Goal: Communication & Community: Ask a question

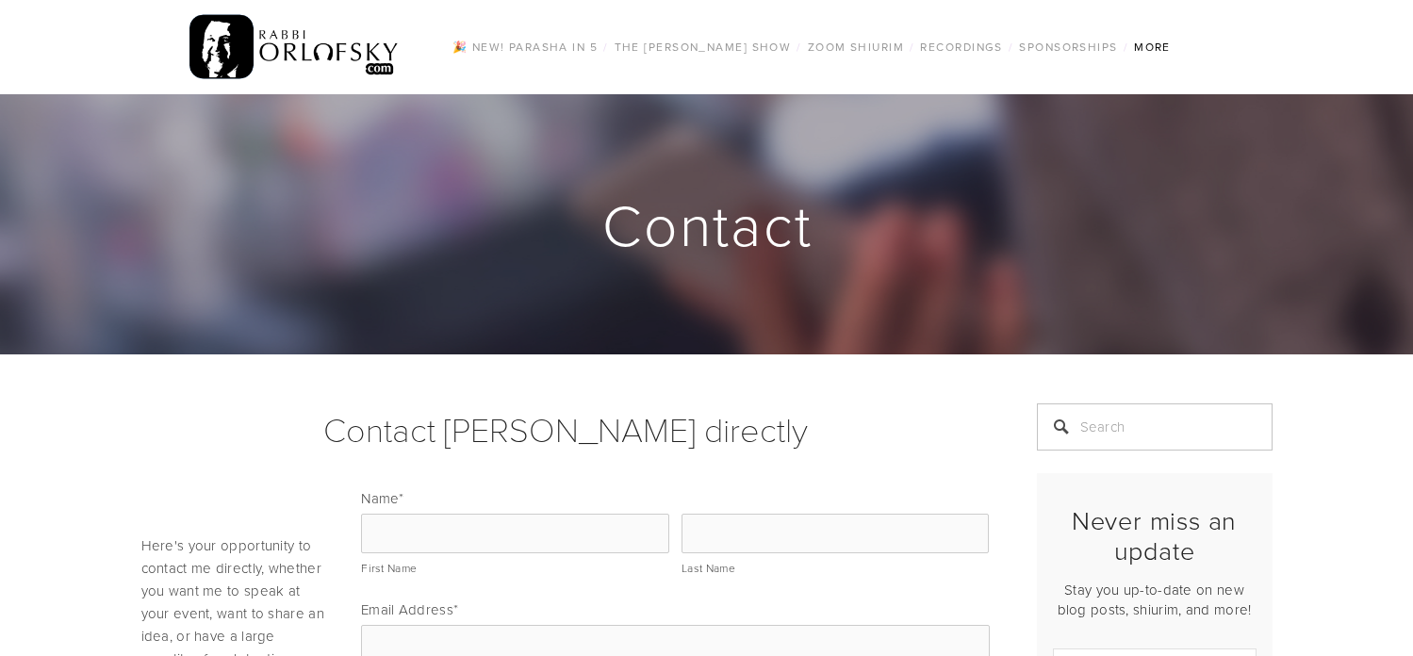
scroll to position [377, 0]
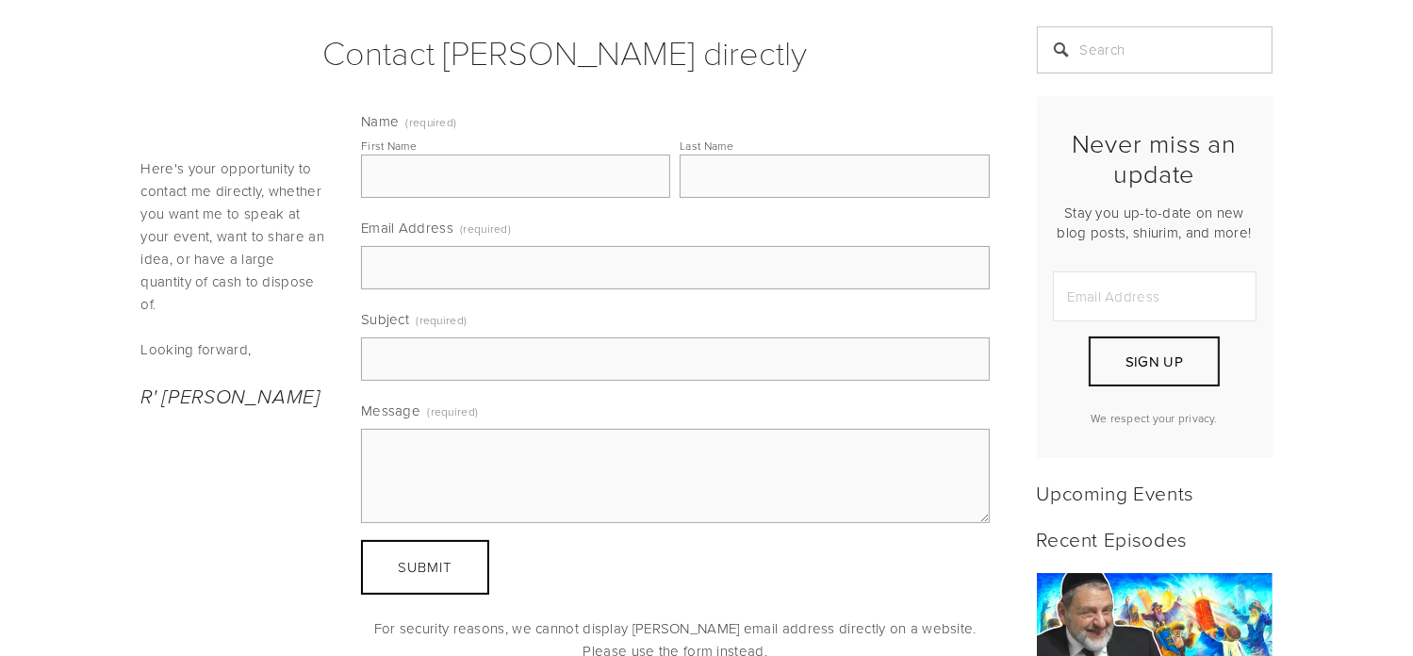
click at [389, 175] on input "First Name" at bounding box center [515, 176] width 309 height 43
type input "[PERSON_NAME]"
click at [709, 180] on input "Last Name" at bounding box center [834, 176] width 309 height 43
type input "DJALILMAND"
click at [626, 257] on input "Email Address (required)" at bounding box center [675, 267] width 629 height 43
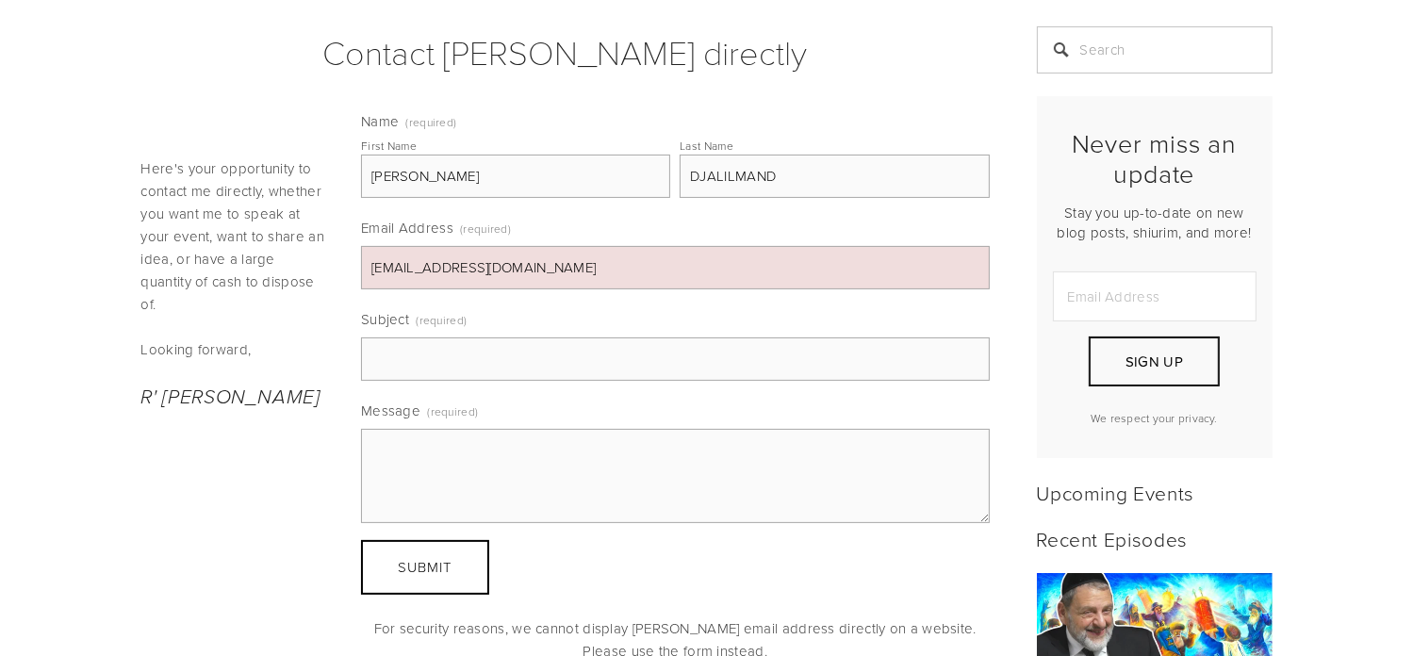
type input "[EMAIL_ADDRESS][DOMAIN_NAME]"
click at [457, 360] on input "Subject (required)" at bounding box center [675, 359] width 629 height 43
type input "query regarding photos of [PERSON_NAME]"
click at [184, 463] on div "Here's your opportunity to contact me directly, whether you want me to speak at…" at bounding box center [565, 387] width 881 height 574
click at [379, 444] on textarea "Message (required)" at bounding box center [675, 476] width 629 height 94
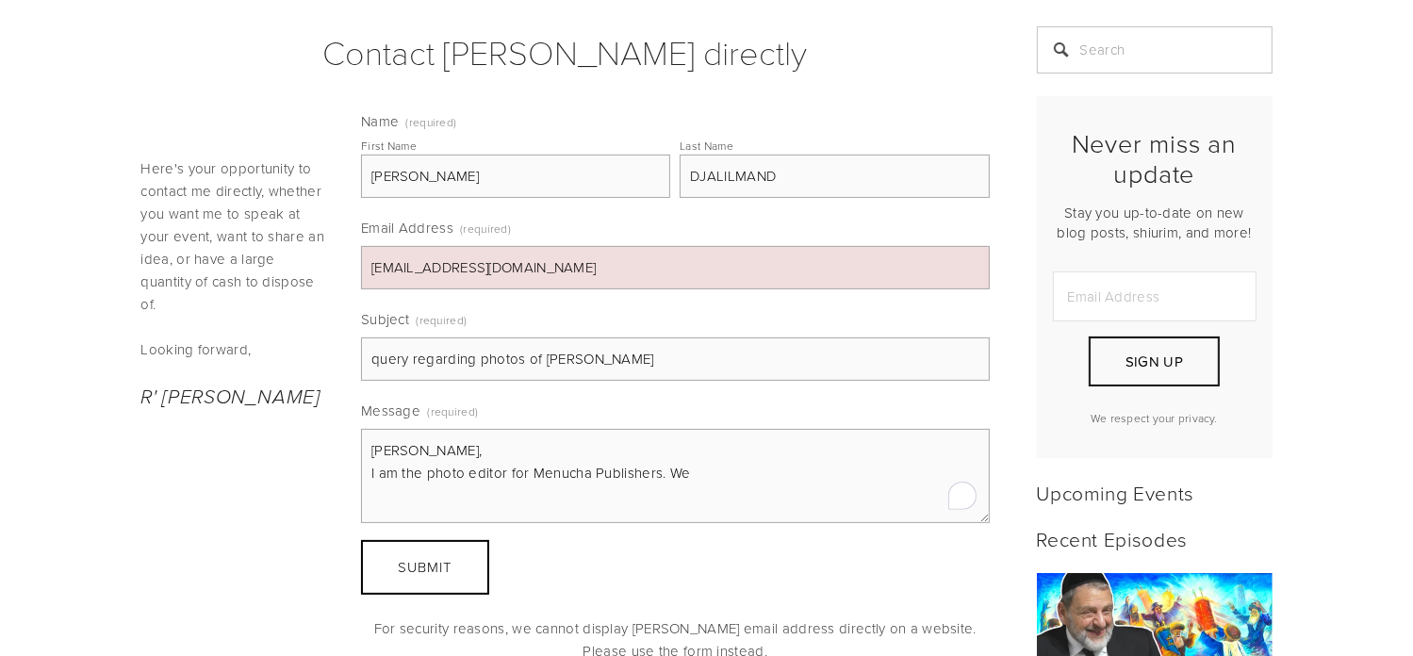
click at [690, 467] on textarea "[PERSON_NAME], I am the photo editor for Menucha Publishers. We" at bounding box center [675, 476] width 629 height 94
click at [689, 469] on textarea "[PERSON_NAME], I am the photo editor for Menucha Publishers. We" at bounding box center [675, 476] width 629 height 94
paste textarea "I am the photo editor for Menucha Publishers. We are currently working on a chi…"
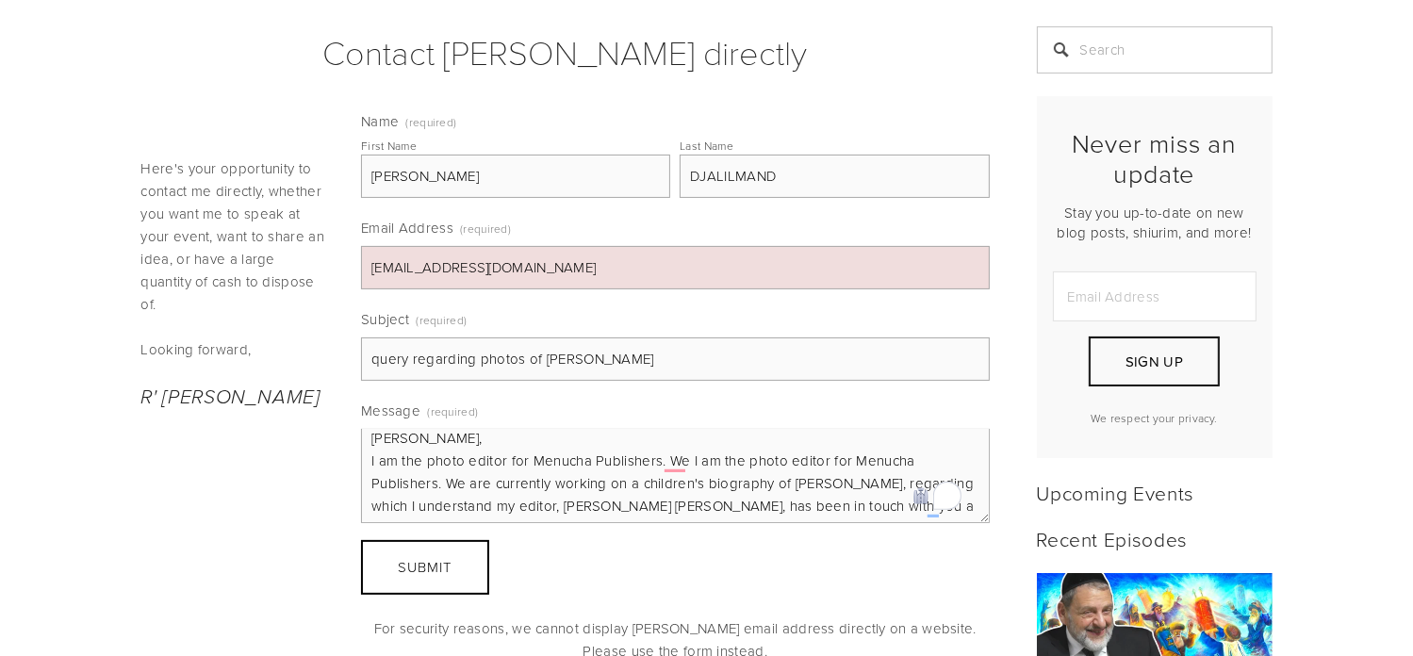
scroll to position [0, 0]
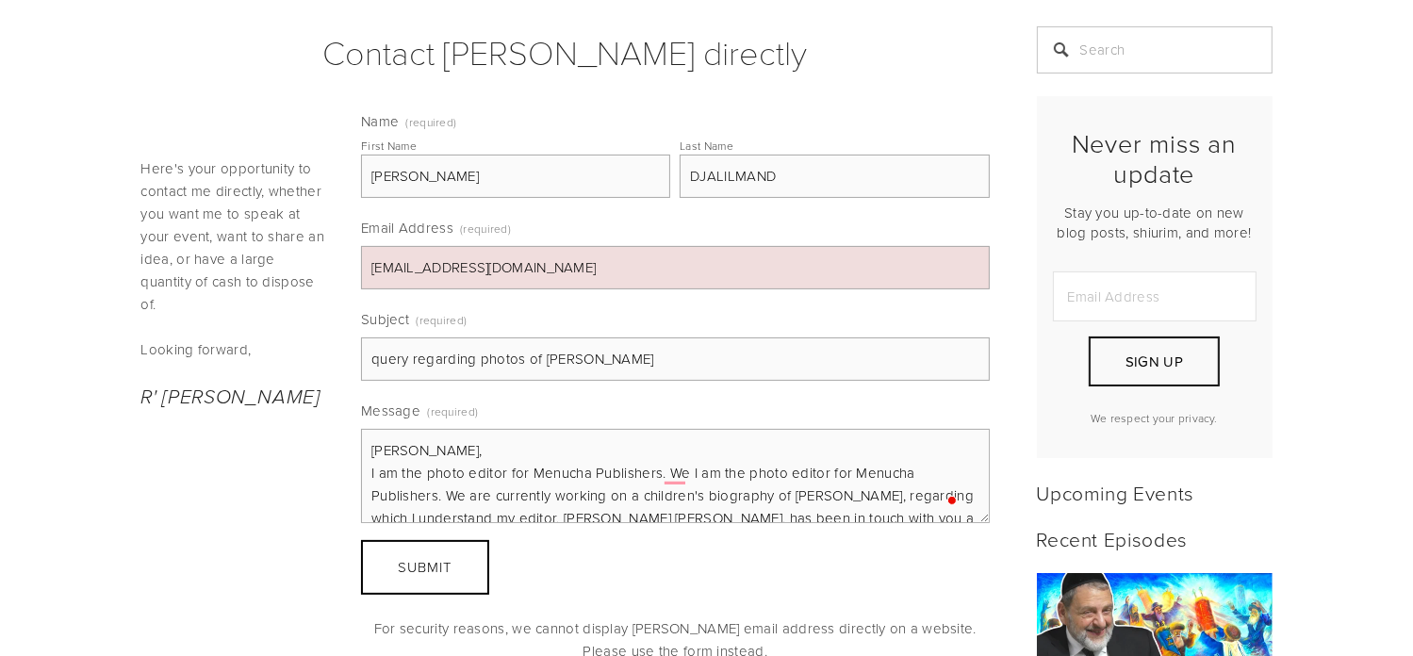
click at [690, 470] on textarea "[PERSON_NAME], I am the photo editor for Menucha Publishers. We I am the photo …" at bounding box center [675, 476] width 629 height 94
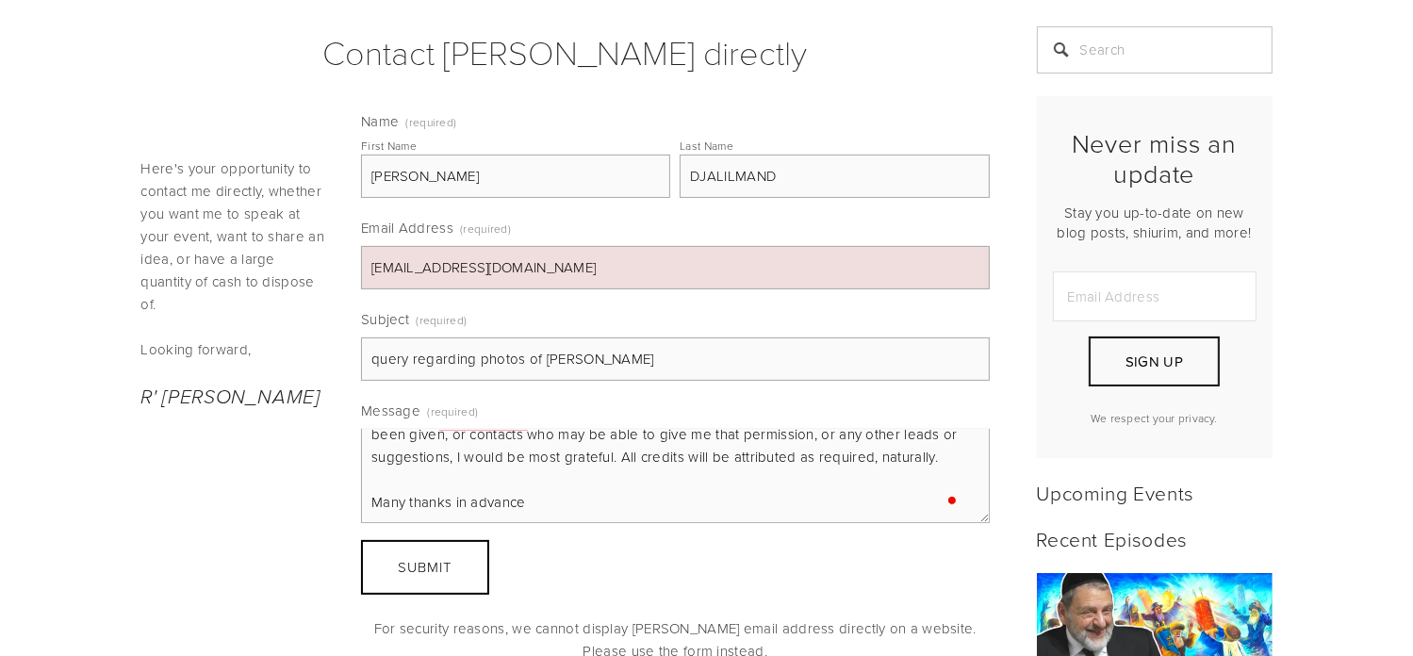
scroll to position [152, 0]
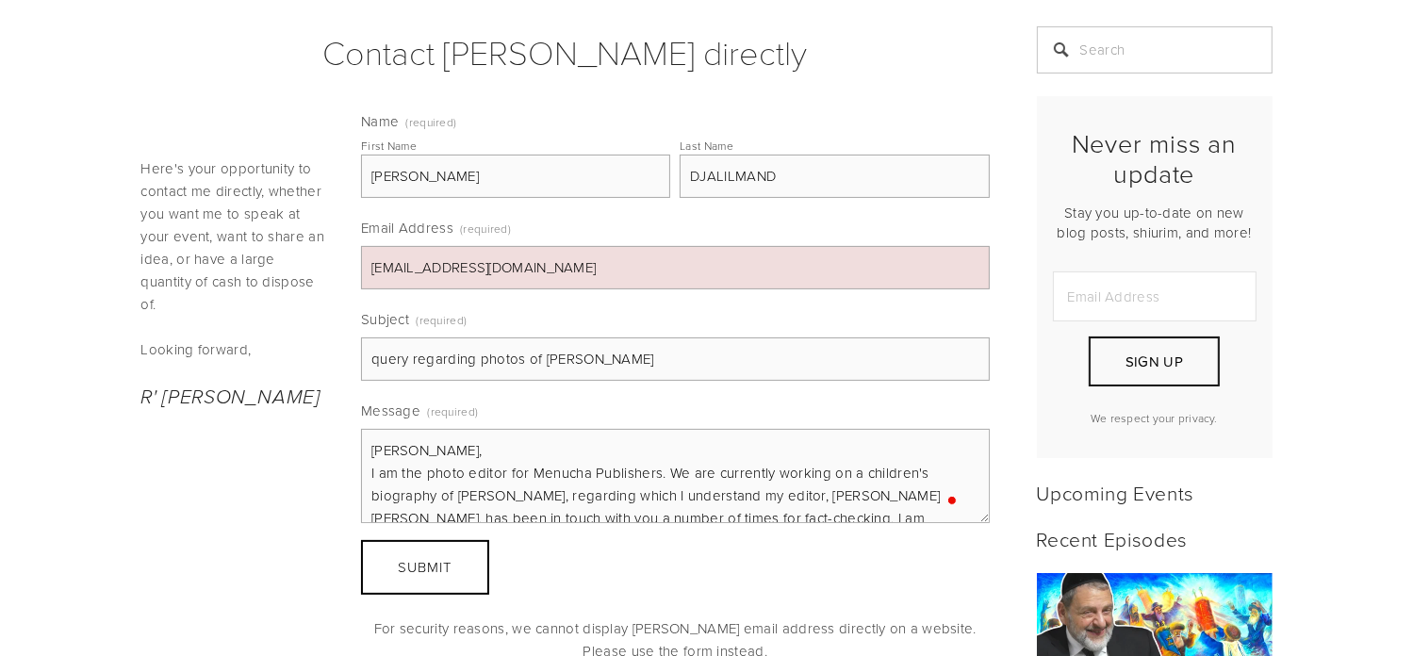
click at [620, 499] on textarea "[PERSON_NAME], I am the photo editor for Menucha Publishers. We are currently w…" at bounding box center [675, 476] width 629 height 94
click at [933, 494] on textarea "[PERSON_NAME], I am the photo editor for Menucha Publishers. We are currently w…" at bounding box center [675, 476] width 629 height 94
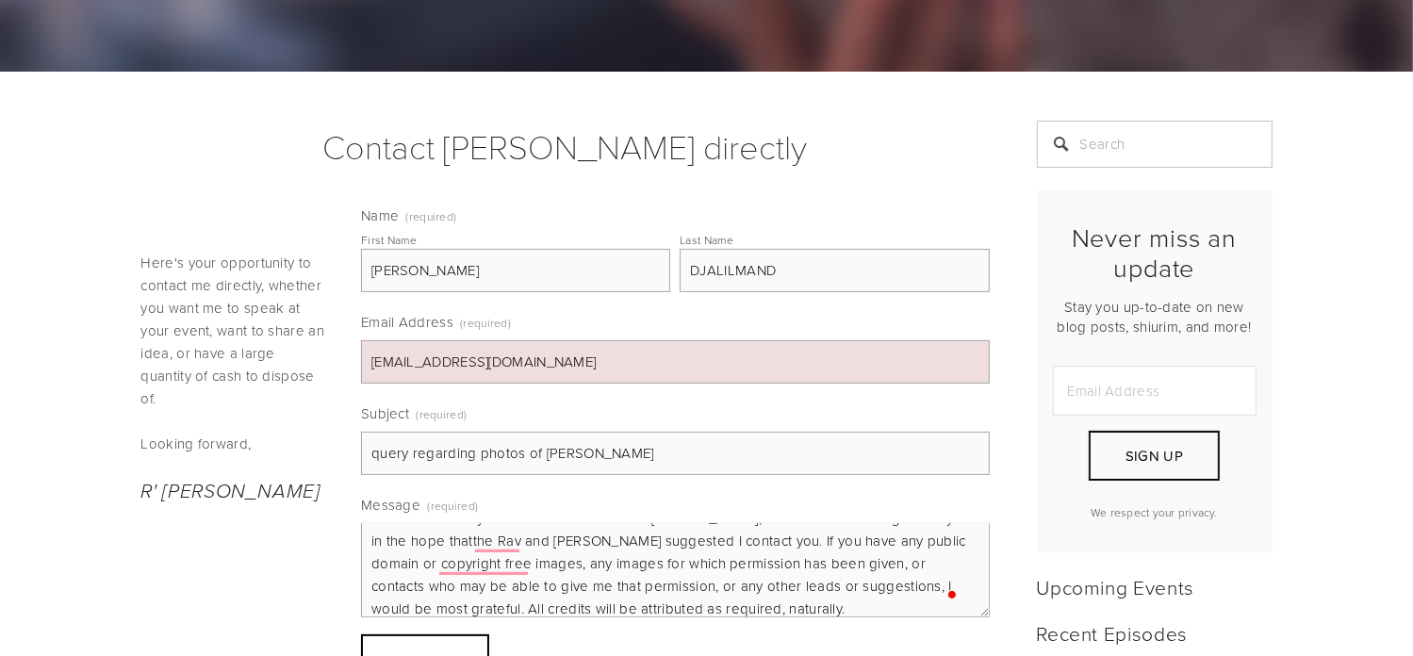
scroll to position [150, 0]
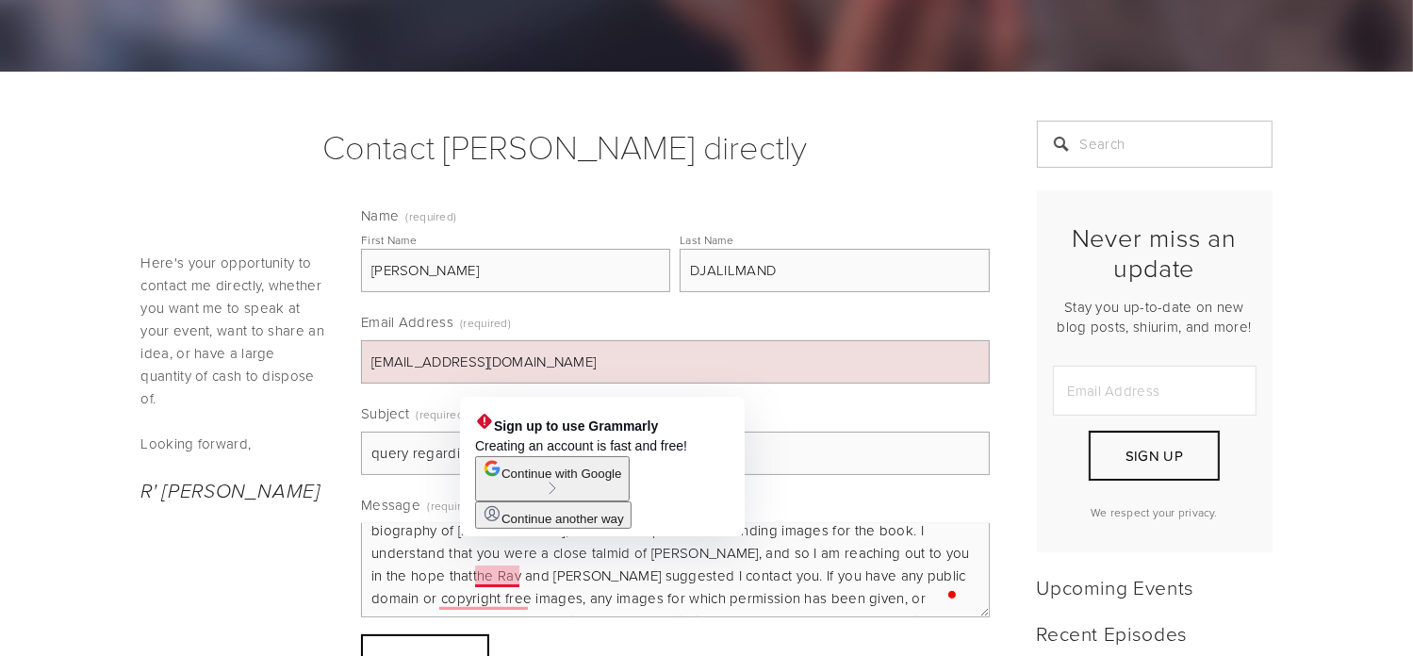
click at [501, 572] on textarea "[PERSON_NAME], I am the photo editor for Menucha Publishers. We are currently w…" at bounding box center [675, 570] width 629 height 94
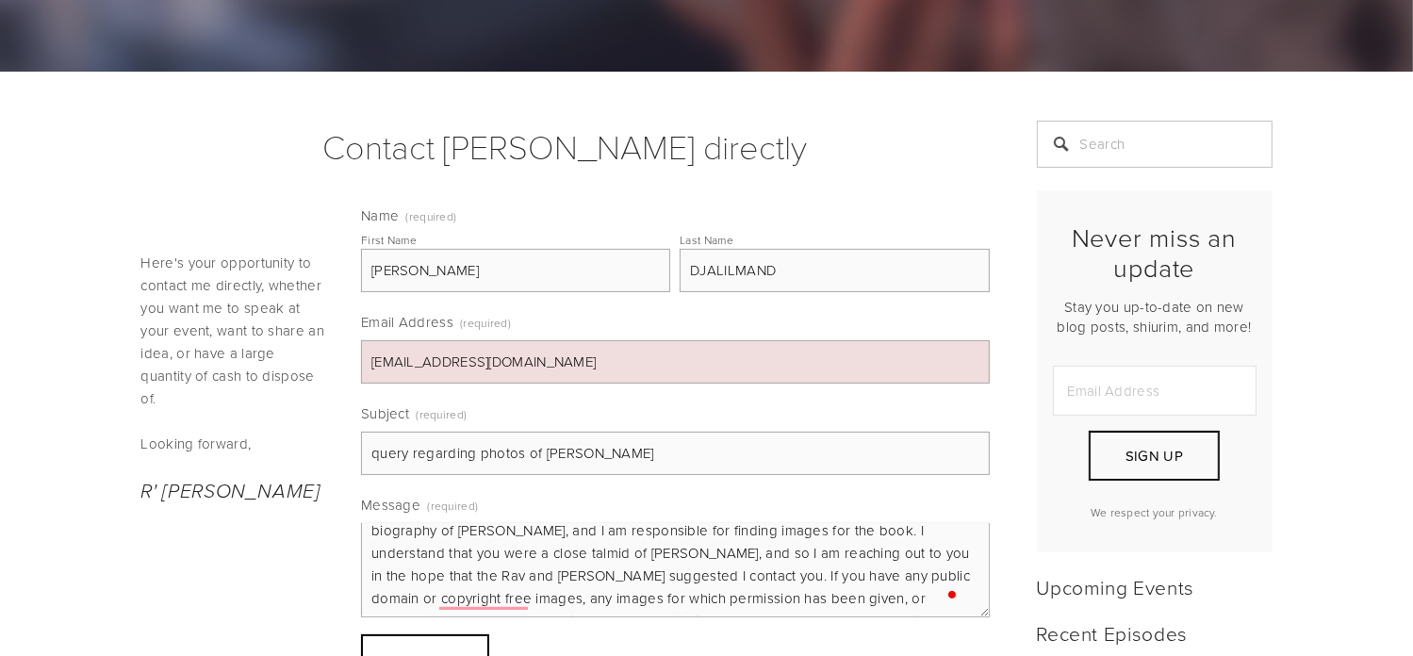
drag, startPoint x: 504, startPoint y: 572, endPoint x: 821, endPoint y: 574, distance: 316.8
click at [821, 574] on textarea "[PERSON_NAME], I am the photo editor for Menucha Publishers. We are currently w…" at bounding box center [675, 570] width 629 height 94
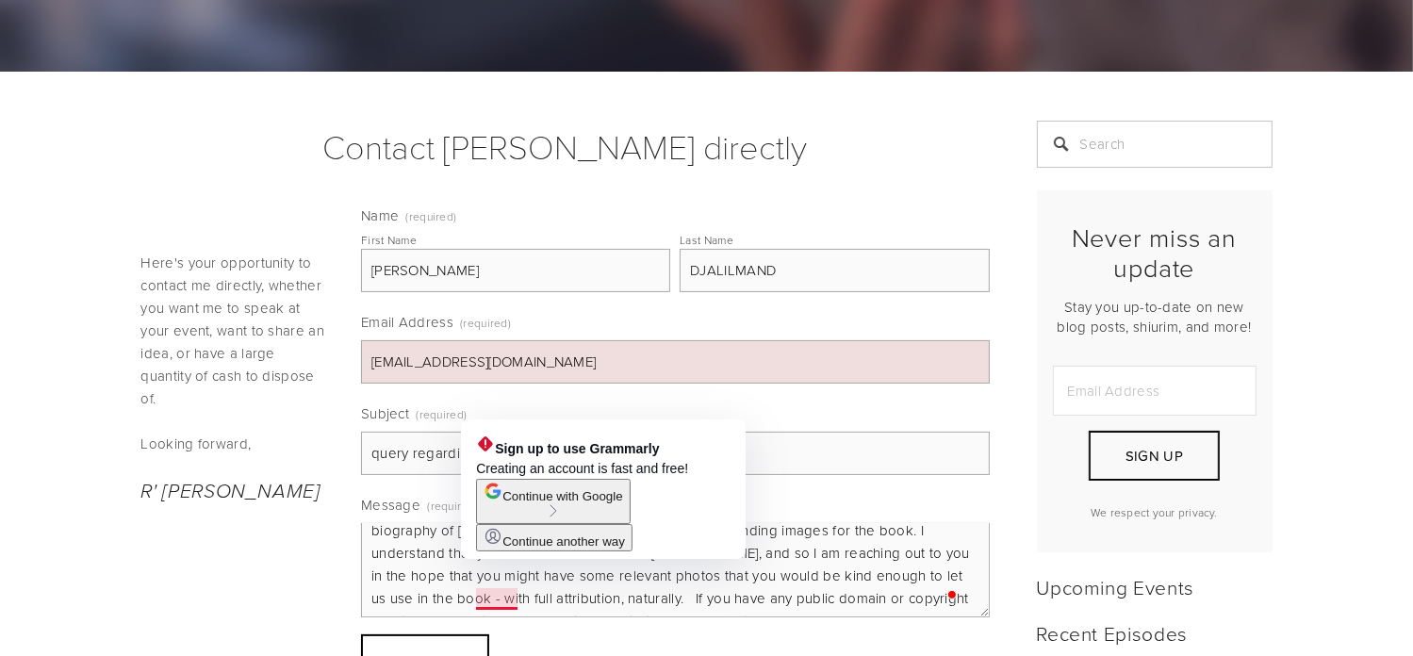
click at [488, 599] on textarea "[PERSON_NAME], I am the photo editor for Menucha Publishers. We are currently w…" at bounding box center [675, 570] width 629 height 94
drag, startPoint x: 488, startPoint y: 599, endPoint x: 830, endPoint y: 460, distance: 368.4
click at [830, 460] on input "query regarding photos of [PERSON_NAME]" at bounding box center [675, 453] width 629 height 43
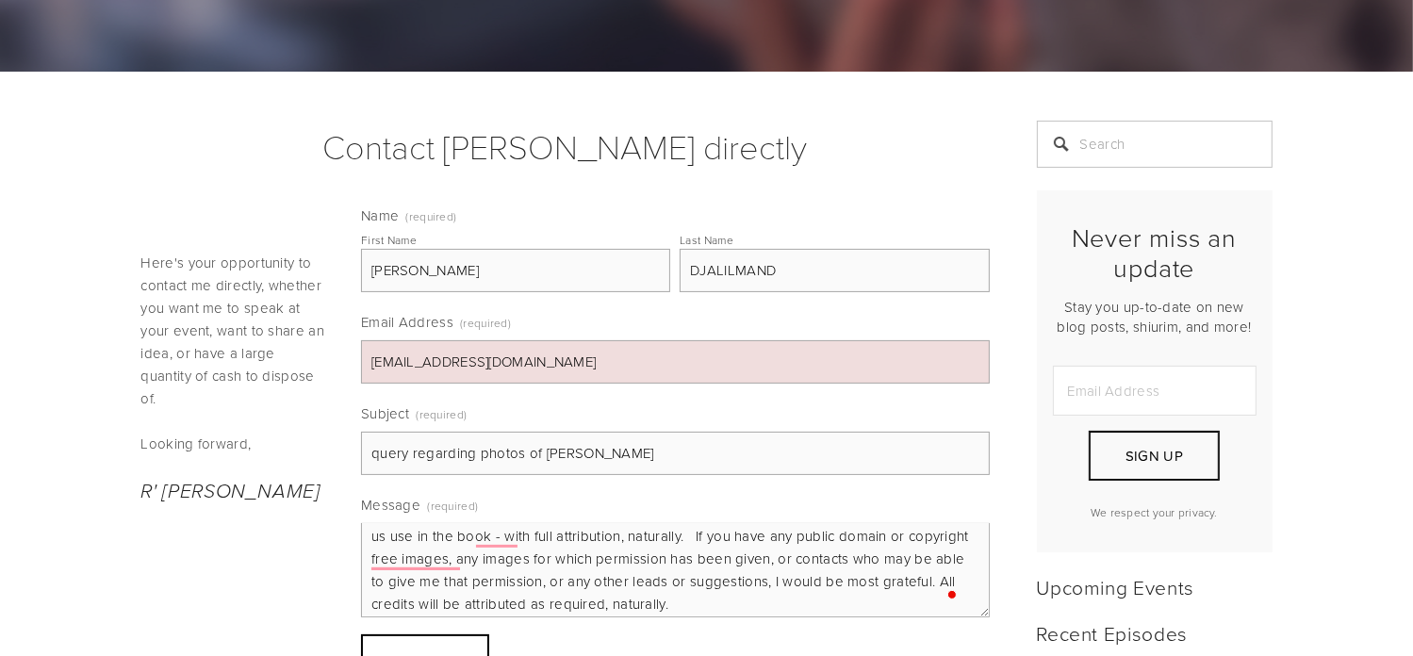
scroll to position [152, 0]
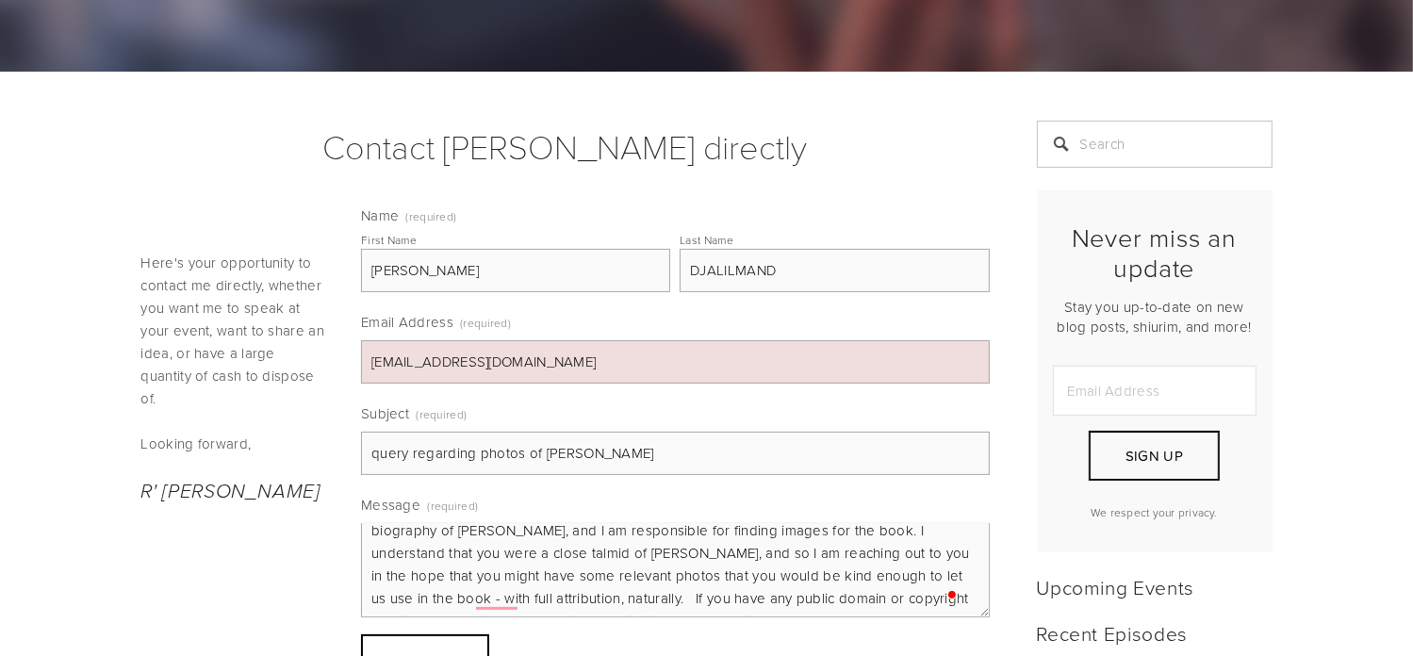
click at [705, 593] on textarea "[PERSON_NAME], I am the photo editor for Menucha Publishers. We are currently w…" at bounding box center [675, 570] width 629 height 94
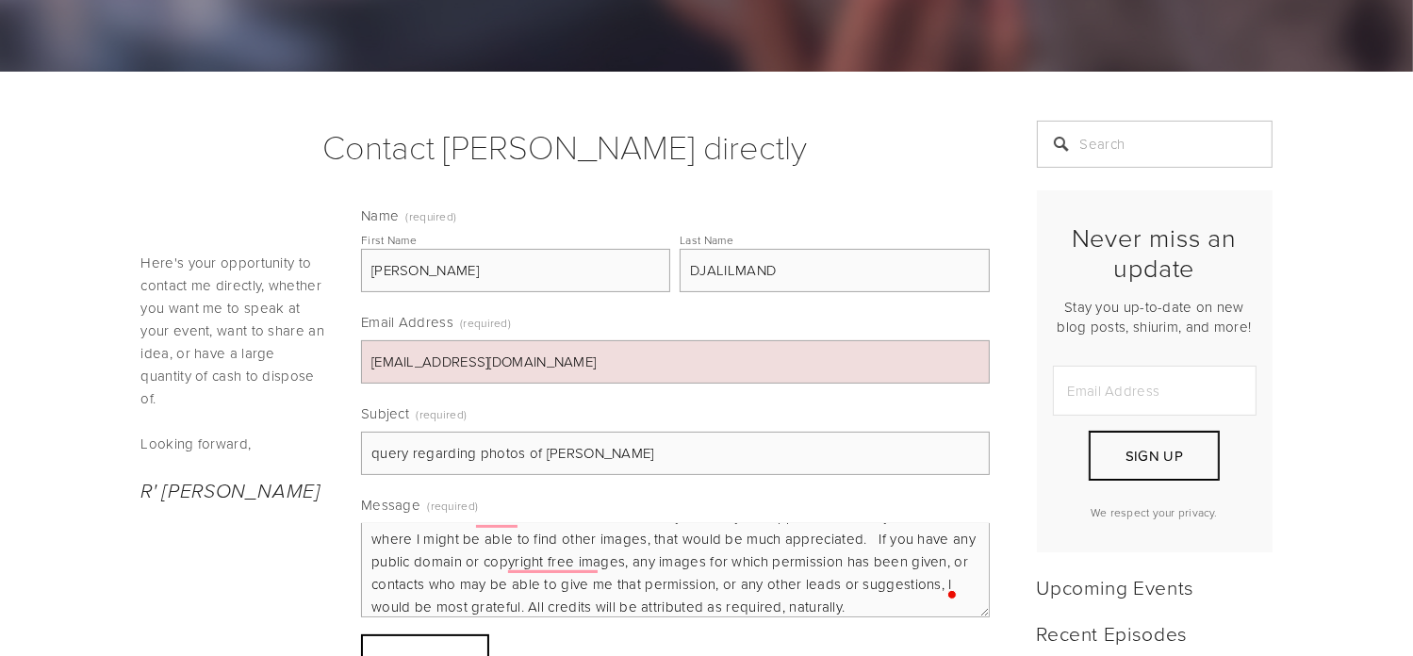
scroll to position [166, 0]
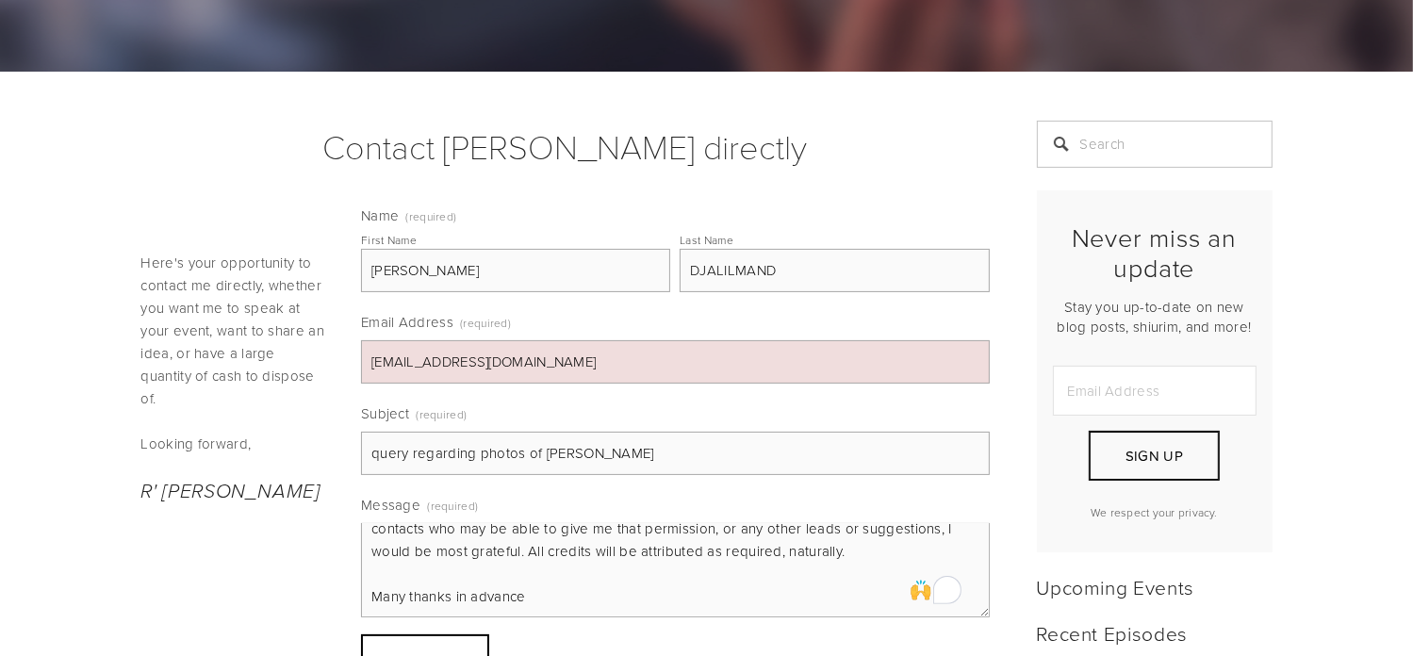
drag, startPoint x: 867, startPoint y: 606, endPoint x: 939, endPoint y: 553, distance: 90.3
click at [939, 553] on textarea "[PERSON_NAME], I am the photo editor for Menucha Publishers. We are currently w…" at bounding box center [675, 570] width 629 height 94
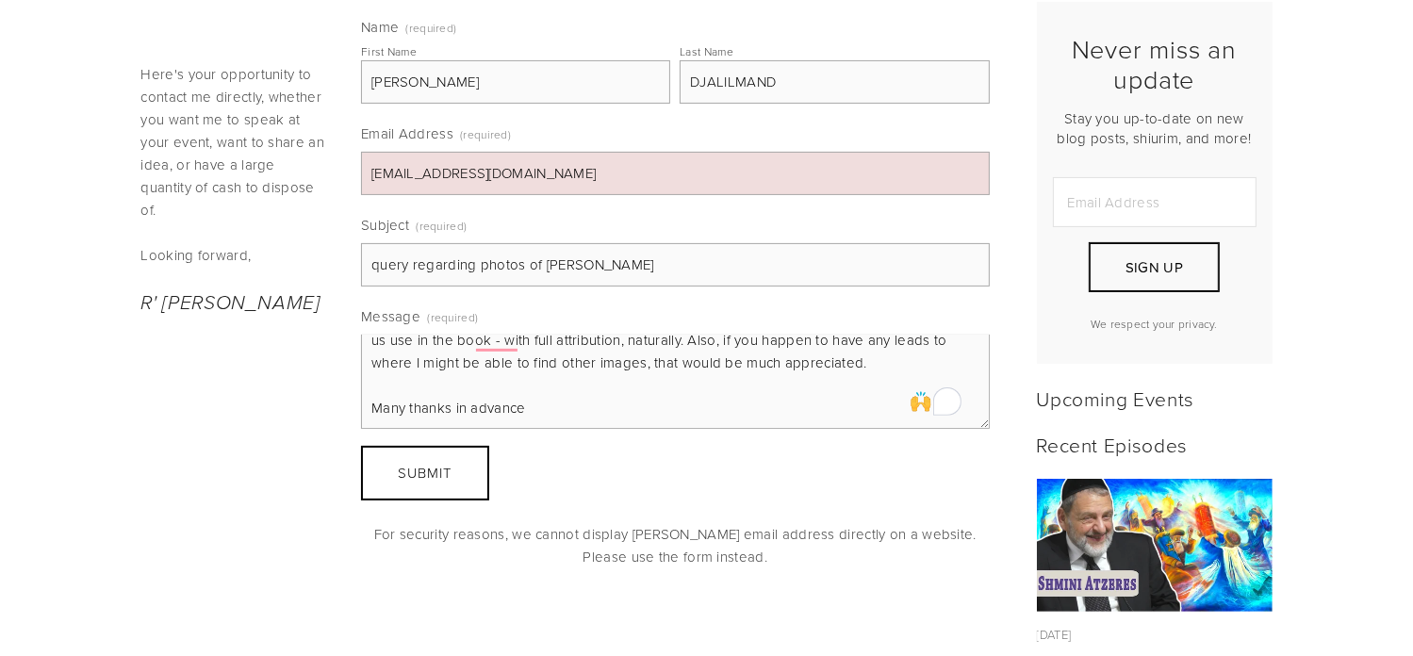
click at [531, 406] on textarea "[PERSON_NAME], I am the photo editor for Menucha Publishers. We are currently w…" at bounding box center [675, 382] width 629 height 94
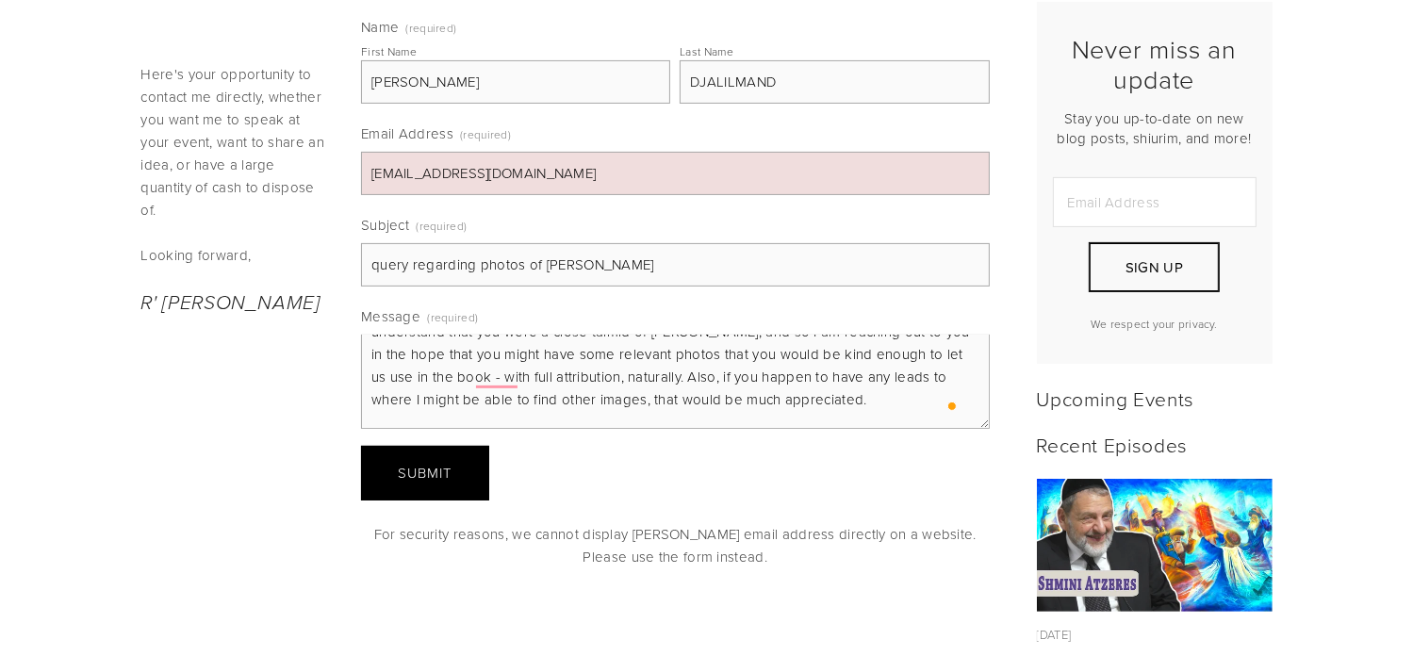
type textarea "[PERSON_NAME], I am the photo editor for Menucha Publishers. We are currently w…"
click at [443, 473] on span "Submit" at bounding box center [426, 473] width 54 height 20
